Goal: Navigation & Orientation: Find specific page/section

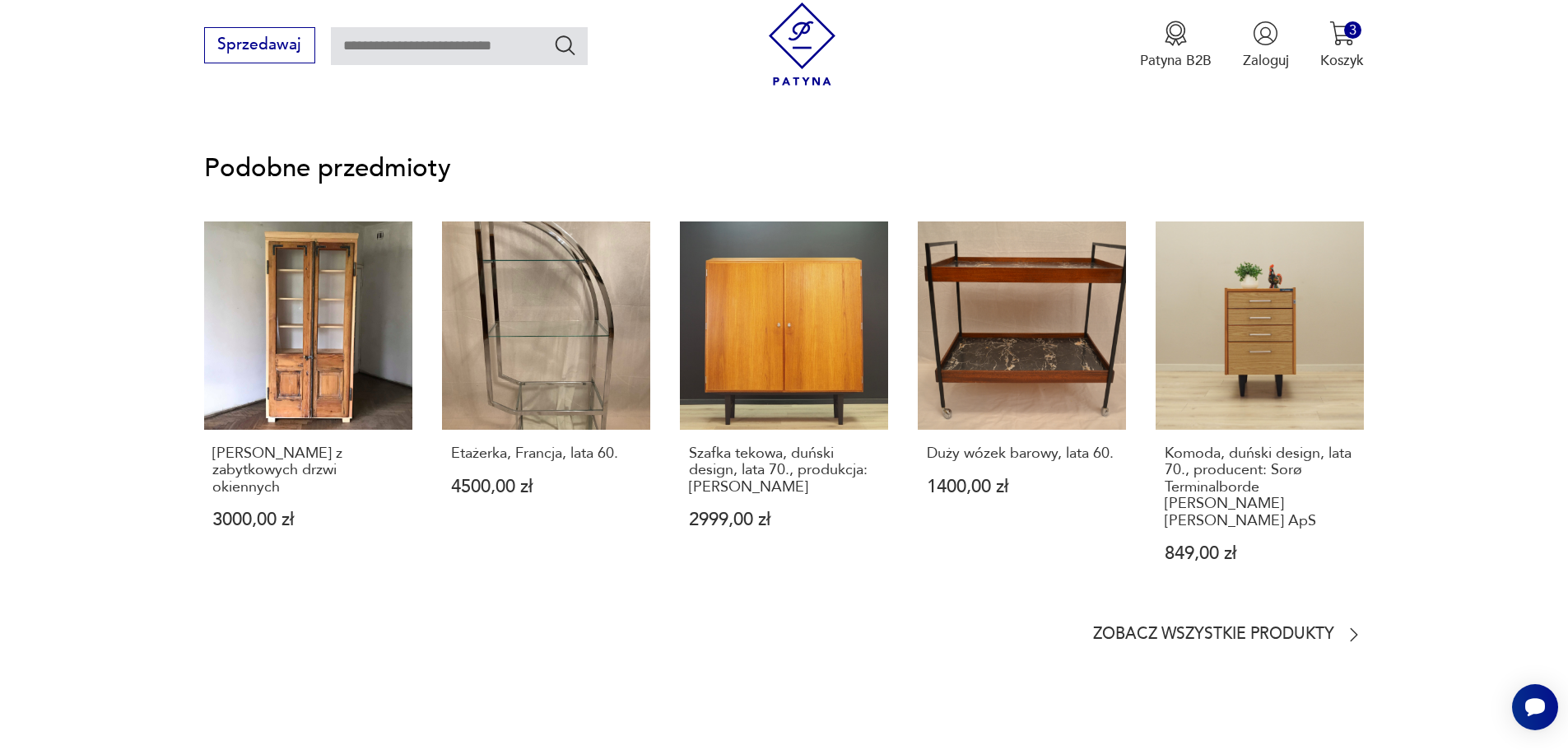
scroll to position [1565, 0]
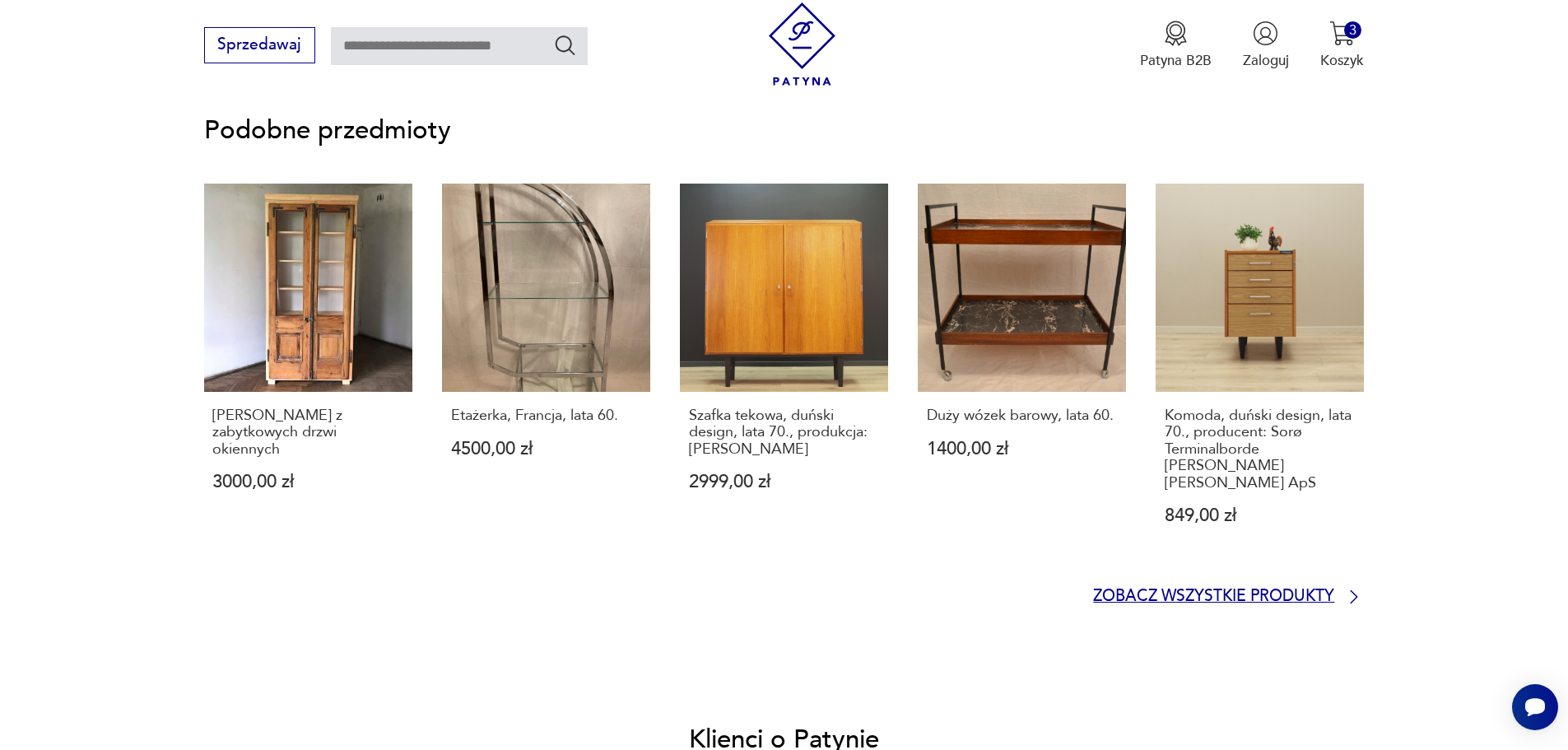
click at [1305, 590] on p "Zobacz wszystkie produkty" at bounding box center [1213, 597] width 241 height 13
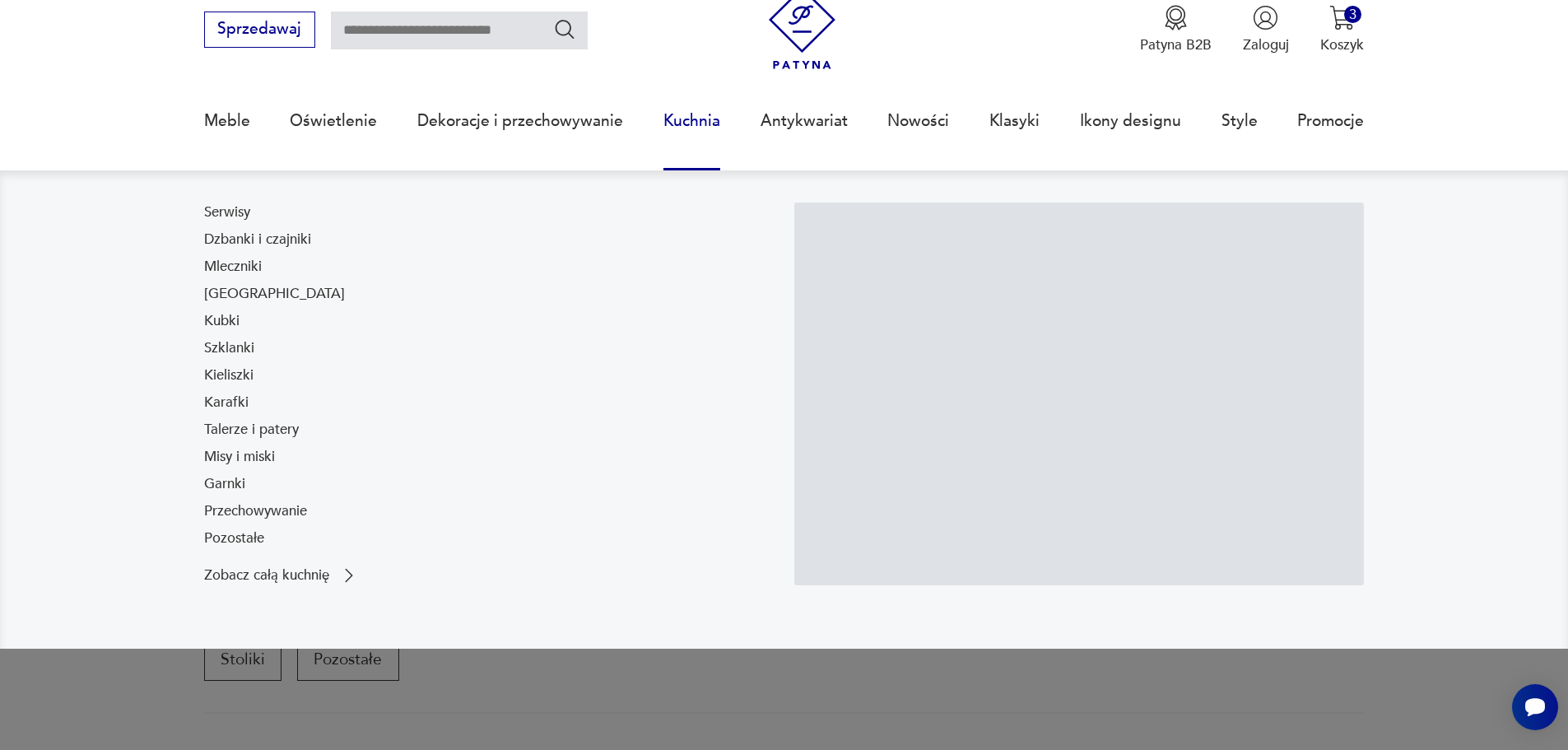
scroll to position [53, 0]
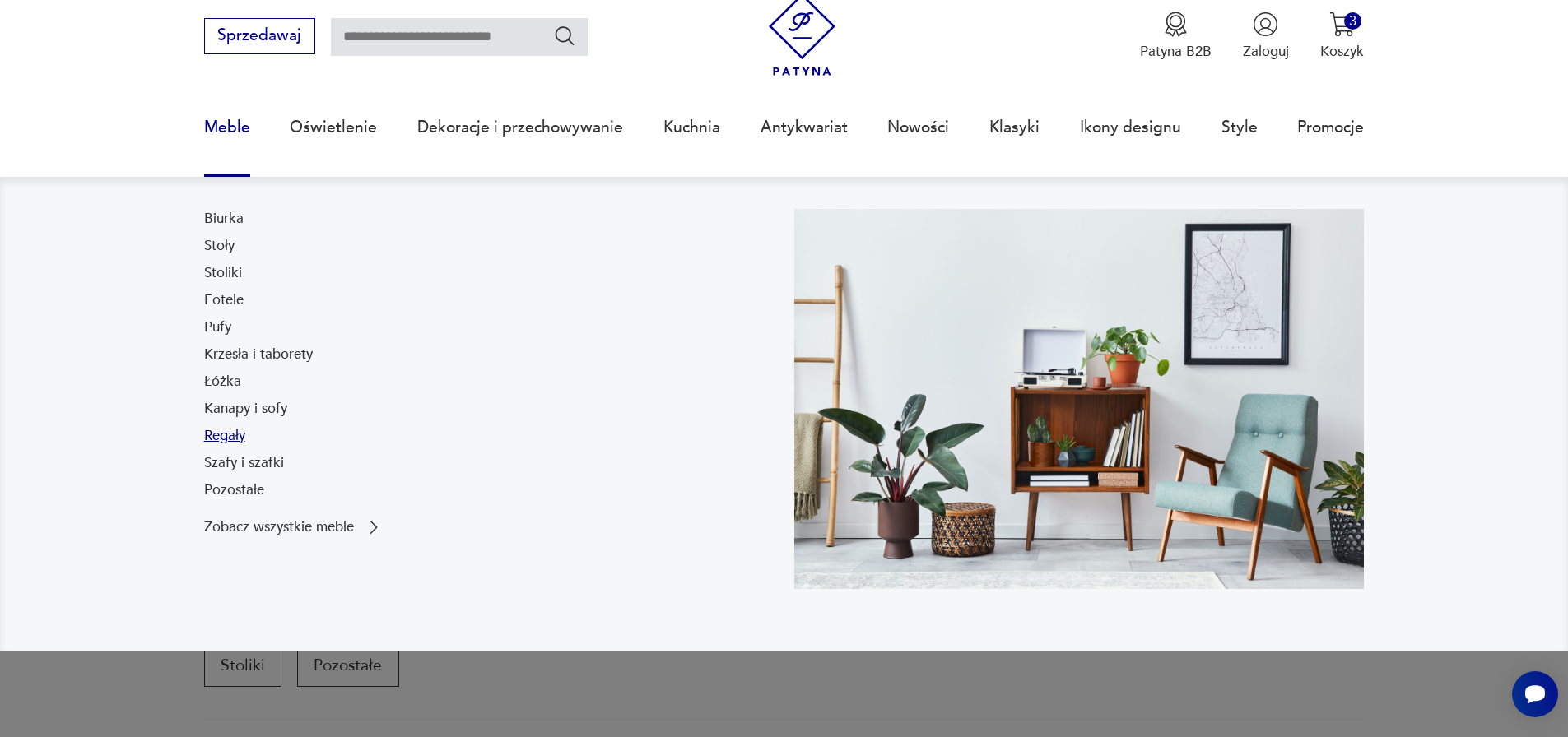
click at [229, 436] on link "Regały" at bounding box center [224, 436] width 41 height 20
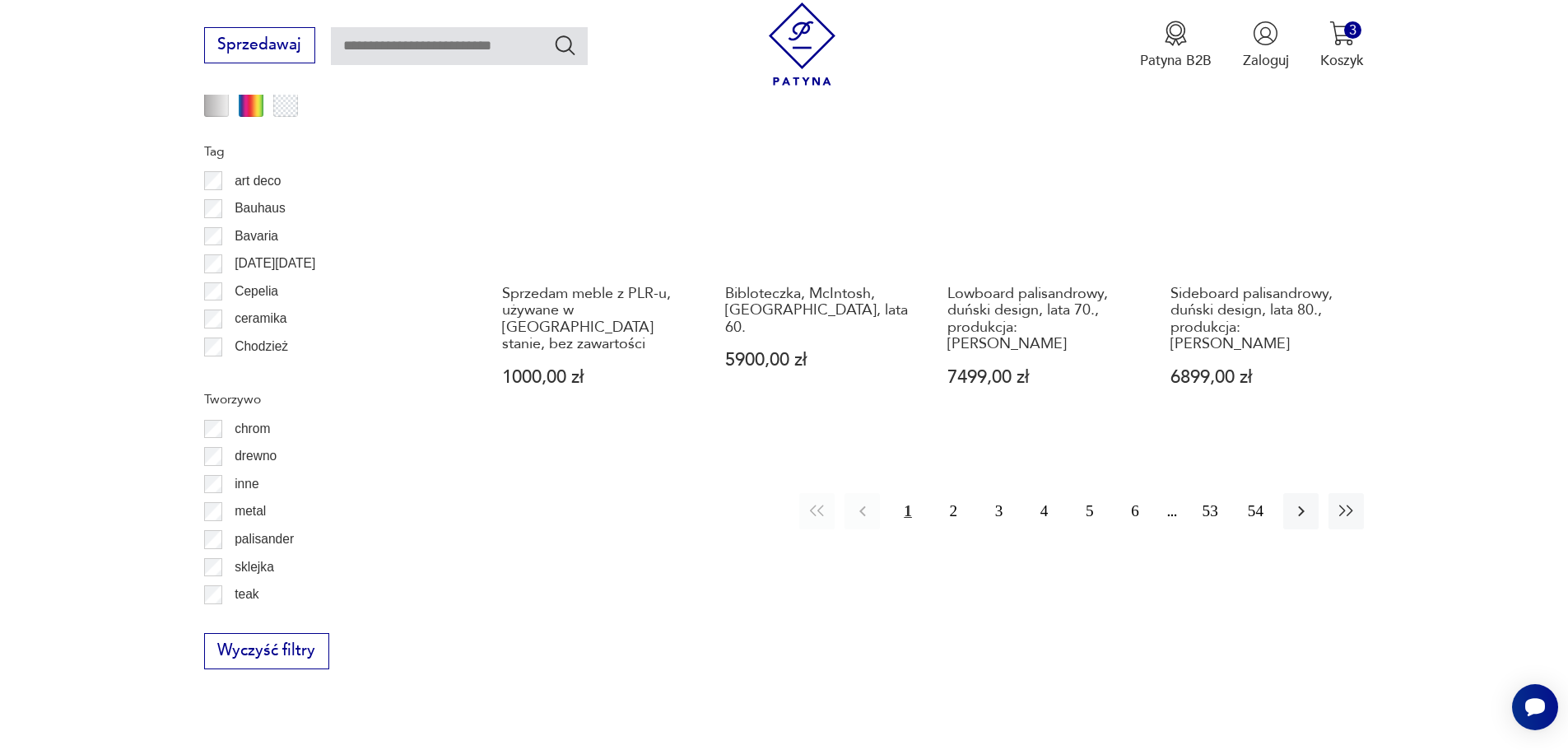
scroll to position [2195, 0]
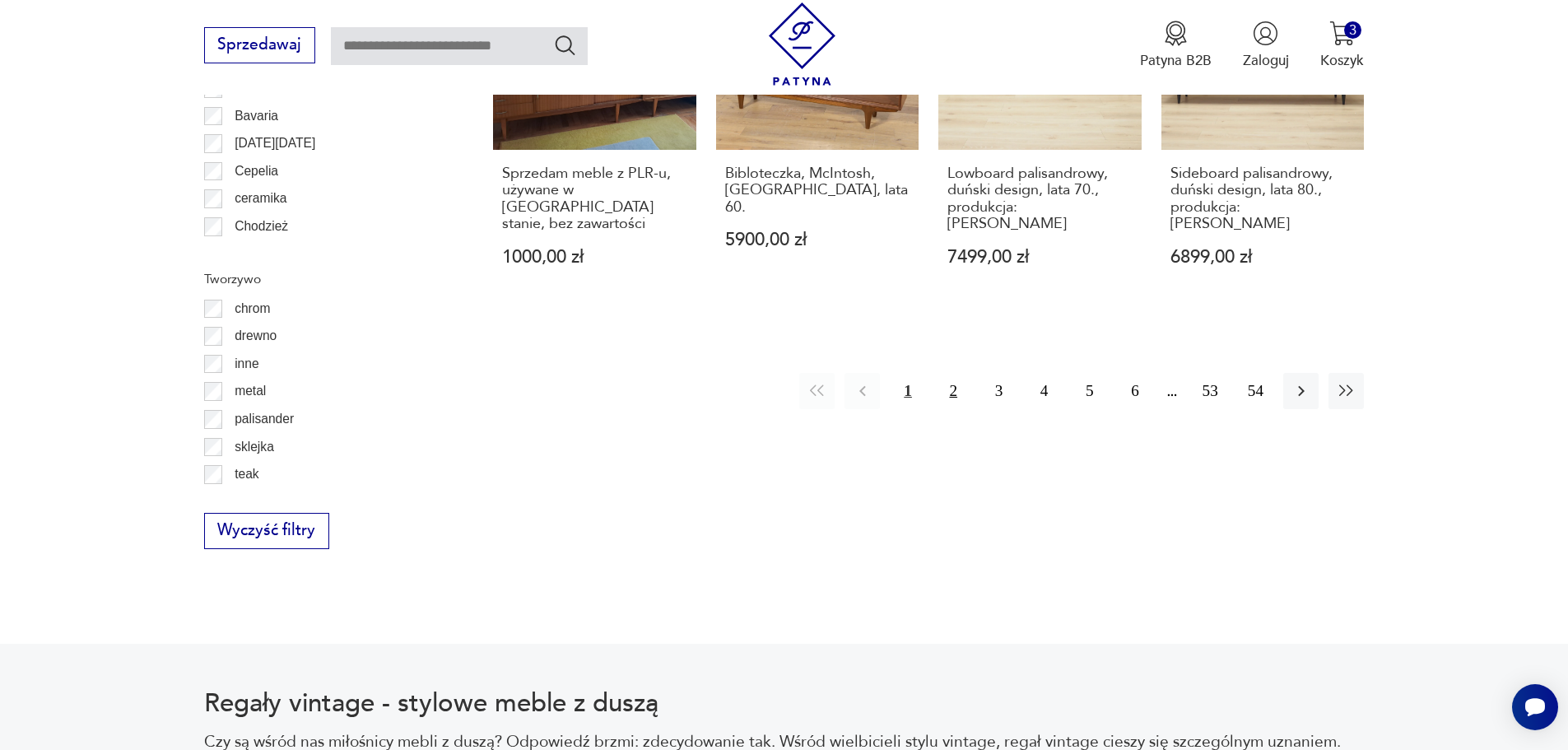
click at [951, 373] on button "2" at bounding box center [954, 391] width 36 height 36
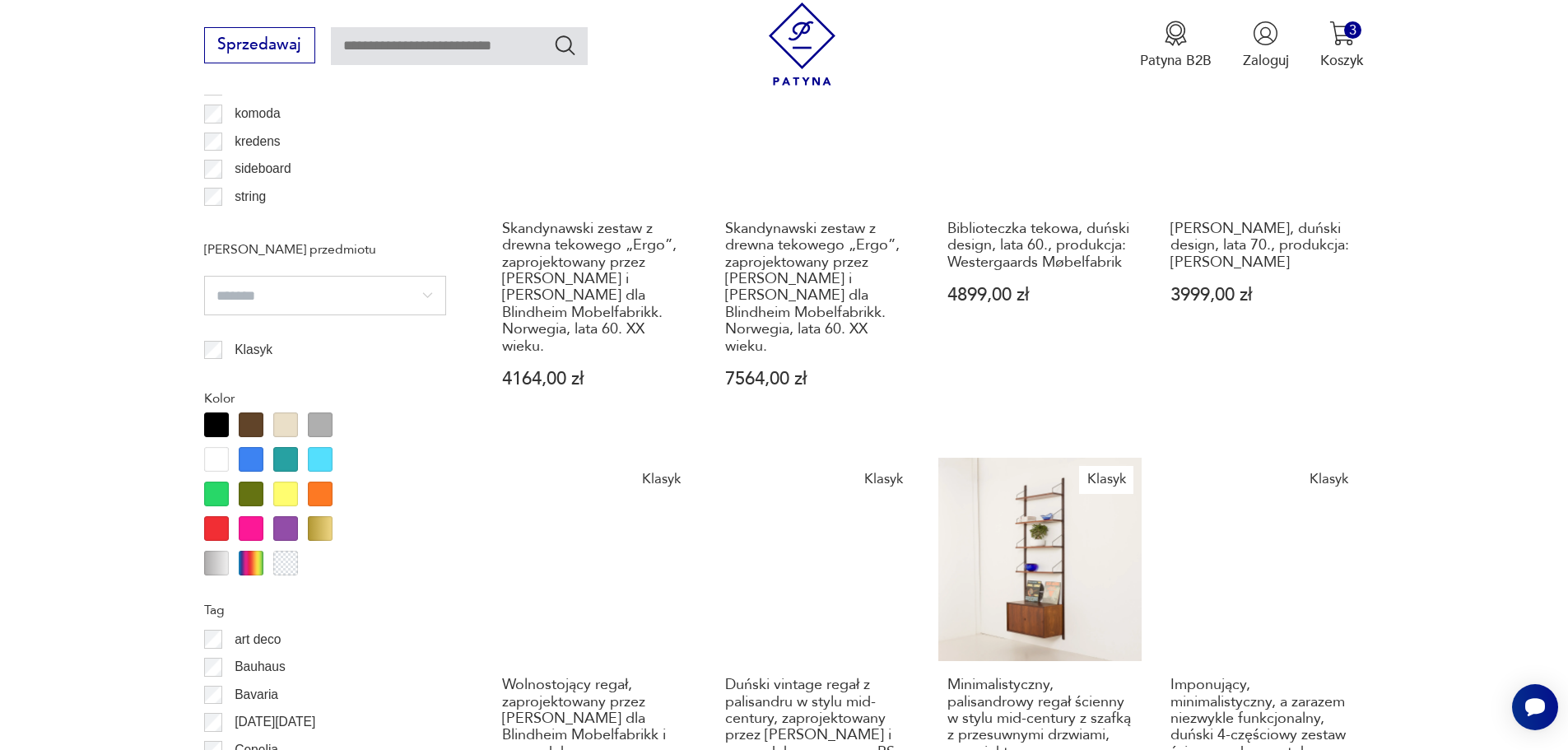
scroll to position [1866, 0]
